Goal: Communication & Community: Participate in discussion

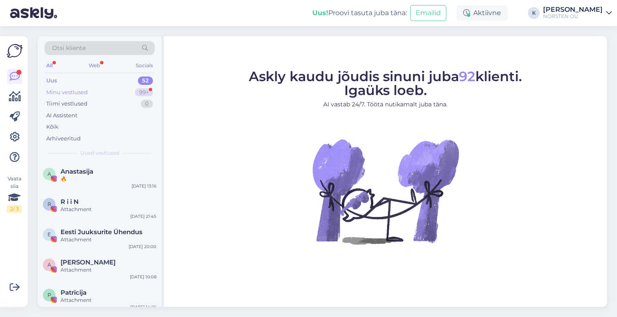
click at [80, 91] on div "Minu vestlused" at bounding box center [67, 92] width 42 height 8
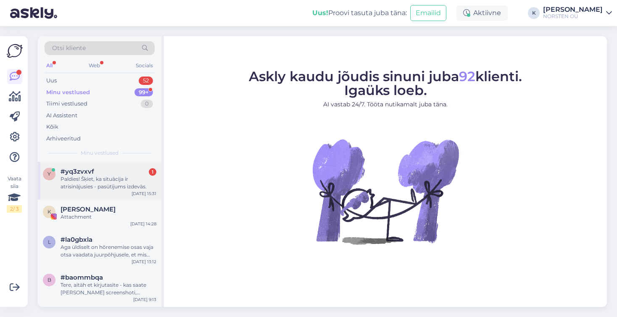
click at [90, 175] on span "#yq3zvxvf" at bounding box center [78, 172] width 34 height 8
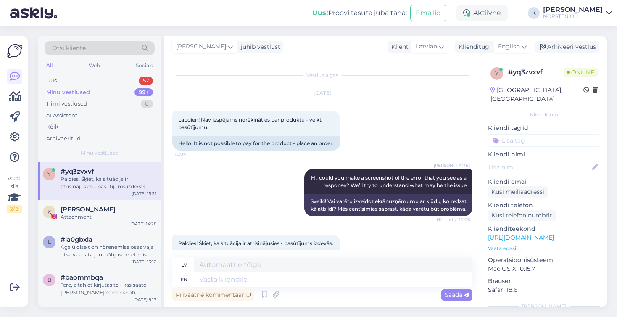
scroll to position [56, 0]
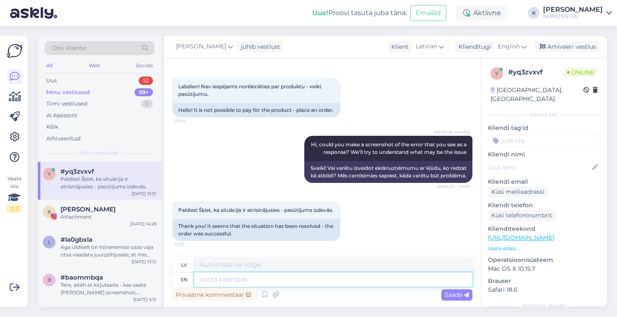
click at [261, 278] on textarea at bounding box center [333, 279] width 278 height 14
type textarea "Super to"
type textarea "Super"
type textarea "Super to he"
type textarea "Super līdz"
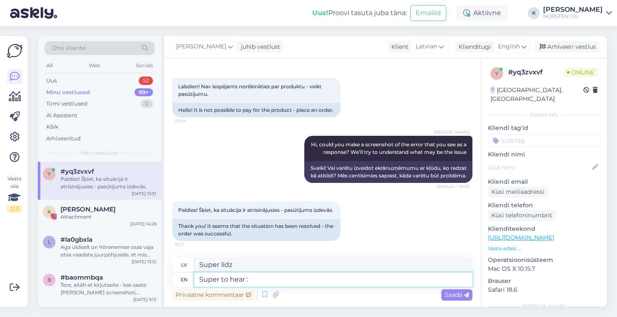
type textarea "Super to hear :)"
type textarea "Lieliski dzirdēt"
type textarea "Super to hear :)"
type textarea "Superīgi dzirdēt :)"
type textarea "Super to hear :) Sometimes"
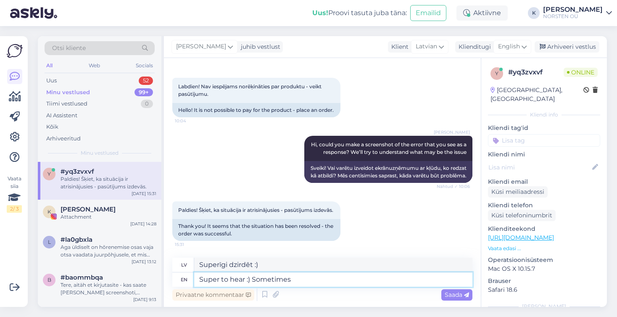
type textarea "Lieliski dzirdēt :) [GEOGRAPHIC_DATA]"
type textarea "Super to hear :) Sometimes the browser's m"
type textarea "Lieliski dzirdēt :) Dažreiz pārlūkprogrammas"
type textarea "Super to hear :) Sometimes the browser's memory"
type textarea "Lieliski dzirdēt :) Dažreiz pārlūkprogrammas atmiņa"
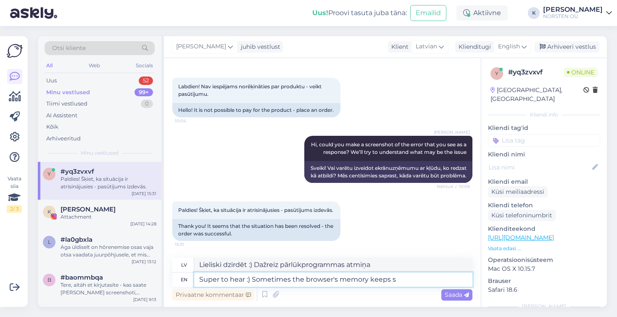
type textarea "Super to hear :) Sometimes the browser's memory keeps so"
type textarea "Lieliski dzirdēt :) Dažreiz pārlūkprogrammas atmiņa saglabājas"
type textarea "Super to hear :) Sometimes the browser's memory keeps some o"
type textarea "Lieliski dzirdēt :) Dažreiz pārlūkprogrammas atmiņā saglabājas daži"
type textarea "Super to hear :) Sometimes the browser's memory keeps some old in"
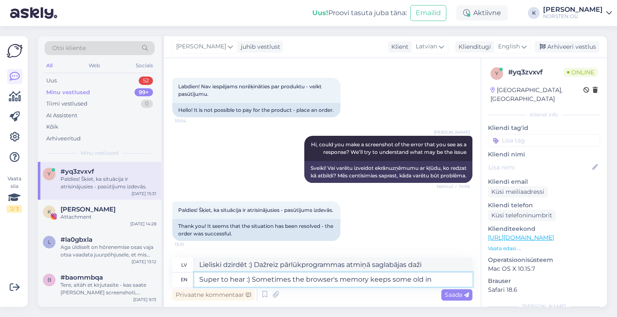
type textarea "Lieliski dzirdēt :) Dažreiz pārlūkprogrammas atmiņā saglabājas dažas vecas liet…"
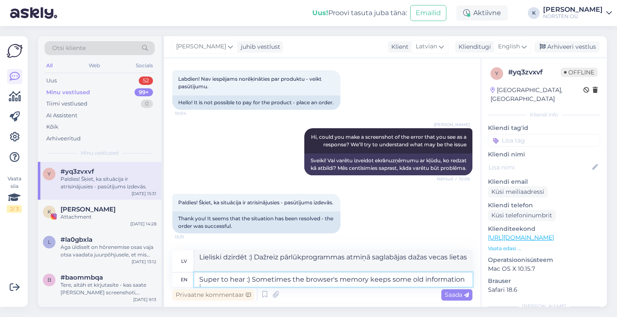
type textarea "Super to hear :) Sometimes the browser's memory keeps some old information in"
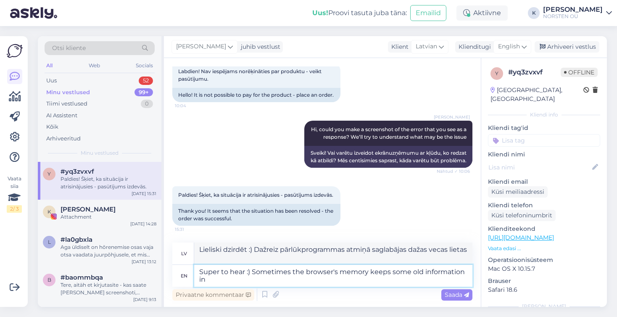
type textarea "Lieliski dzirdēt :) Dažreiz pārlūkprogrammas atmiņā saglabājas veca informācija."
type textarea "Super to hear :) Sometimes the browser's memory keeps some old information in,"
type textarea "Lieliski dzirdēt :) Dažreiz pārlūkprogrammas atmiņā saglabājas veca informācija,"
drag, startPoint x: 254, startPoint y: 270, endPoint x: 261, endPoint y: 277, distance: 9.8
click at [261, 277] on textarea "Super to hear :) Sometimes the browser's memory keeps some old information in," at bounding box center [333, 276] width 278 height 22
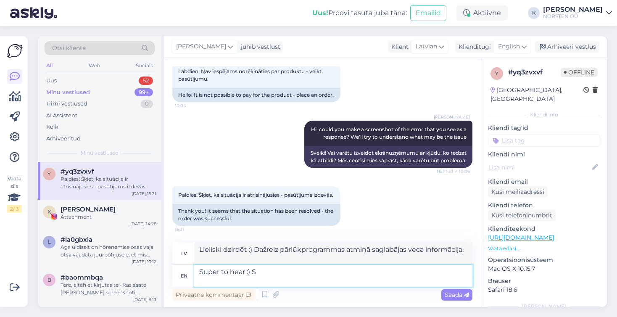
type textarea "Super to hear :)"
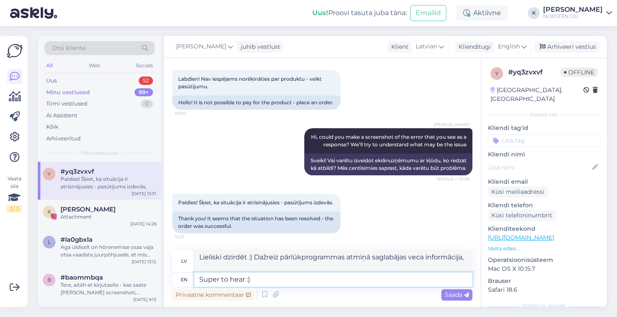
type textarea "Superīgi dzirdēt :)"
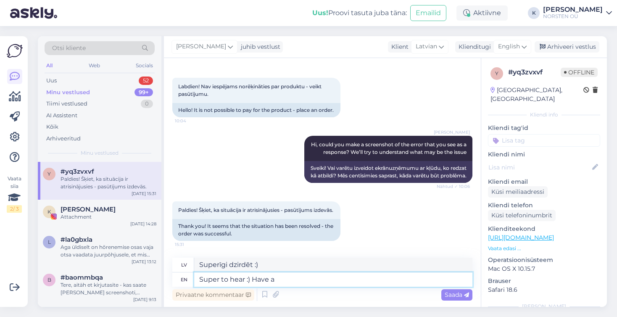
type textarea "Super to hear :) Have a"
type textarea "Lieliski dzirdēt :) Ir"
type textarea "Super to hear :) Have a g"
type textarea "Lieliski dzirdēt :) Lai [PERSON_NAME]"
type textarea "Super to hear :) Have a great w"
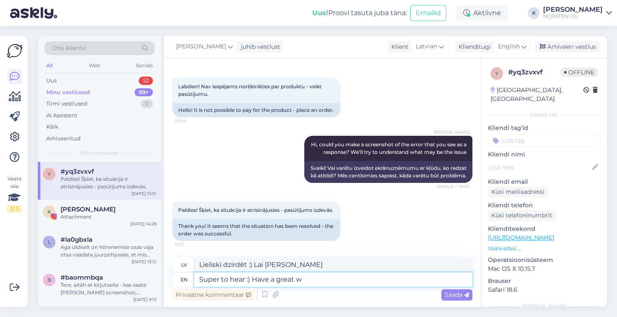
type textarea "Lieliski dzirdēt :) Lai veicas"
type textarea "Super to hear :) Have a great weekend"
type textarea "Lieliski dzirdēt :) Lai jauka nedēļas nogale!"
type textarea "Super to hear :) Have a great weekend :)"
type textarea "Lieliski dzirdēt :) Lai jauka nedēļas nogale :)"
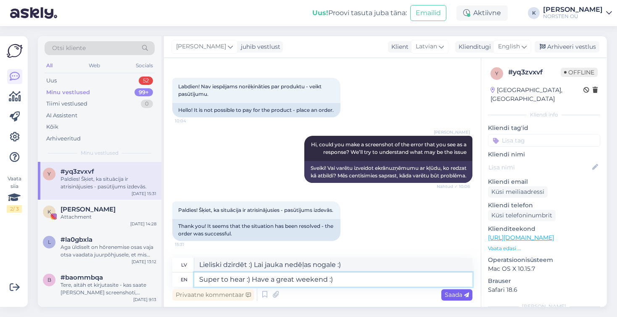
type textarea "Super to hear :) Have a great weekend :)"
click at [453, 292] on span "Saada" at bounding box center [457, 295] width 24 height 8
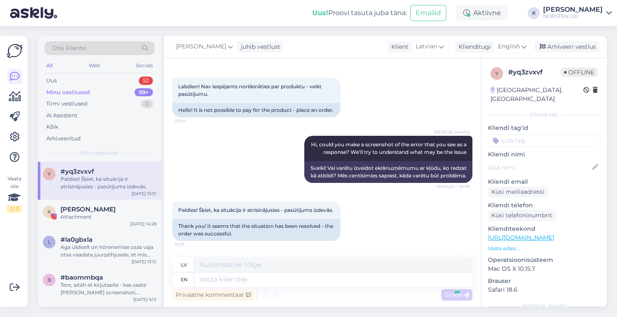
scroll to position [106, 0]
